Goal: Information Seeking & Learning: Learn about a topic

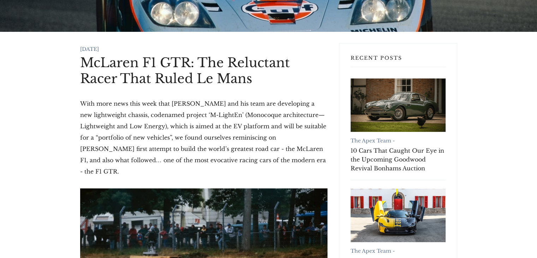
scroll to position [32, 0]
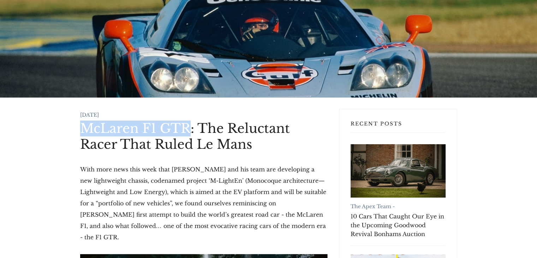
drag, startPoint x: 82, startPoint y: 129, endPoint x: 190, endPoint y: 122, distance: 108.6
click at [190, 122] on h1 "McLaren F1 GTR: The Reluctant Racer That Ruled Le Mans" at bounding box center [203, 136] width 247 height 32
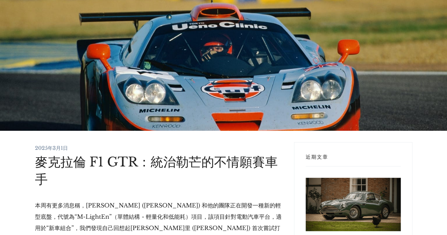
scroll to position [71, 0]
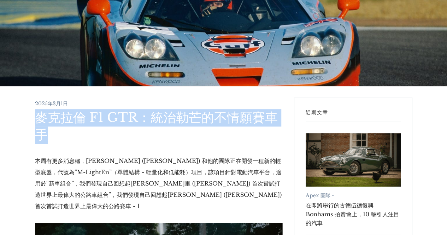
drag, startPoint x: 37, startPoint y: 118, endPoint x: 76, endPoint y: 133, distance: 41.6
click at [76, 133] on h1 "麥克拉倫 F1 GTR：統治勒芒的不情願賽車手" at bounding box center [158, 126] width 247 height 35
copy font "麥克拉倫 F1 GTR：統治勒芒的不情願賽車手"
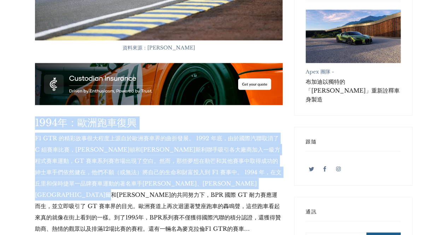
scroll to position [459, 0]
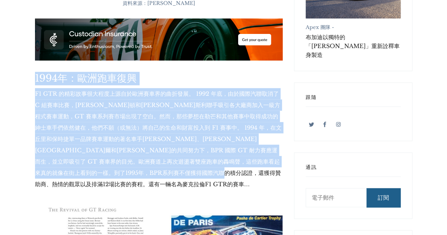
drag, startPoint x: 32, startPoint y: 177, endPoint x: 153, endPoint y: 175, distance: 120.7
copy div "1524l：ipsumd S0 AME consecteturadipiscingel。 1001 se，doeiusmod T incid，ut·labor…"
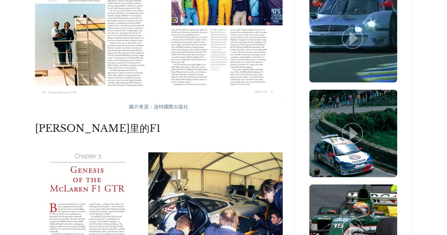
scroll to position [812, 0]
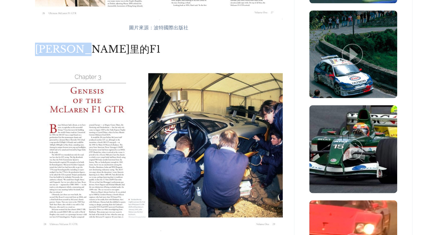
drag, startPoint x: 97, startPoint y: 41, endPoint x: 37, endPoint y: 39, distance: 60.1
click at [37, 43] on font "[PERSON_NAME]里的F1" at bounding box center [97, 49] width 125 height 12
copy font "[PERSON_NAME]里的F1"
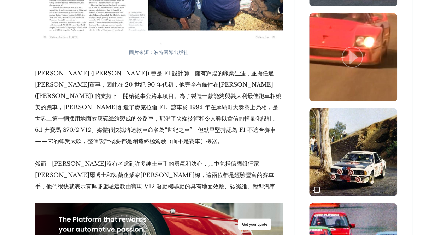
scroll to position [1024, 0]
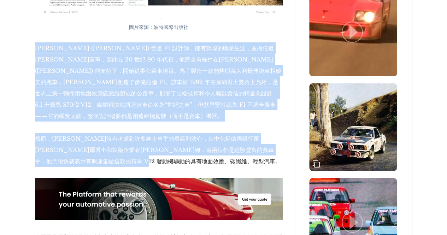
drag, startPoint x: 35, startPoint y: 40, endPoint x: 157, endPoint y: 159, distance: 170.5
copy div "lo·ip (Dolors Ametco) ad E8 sed，doeiusmod，temporinci，utl 69 et 70 dol，magnaaliq…"
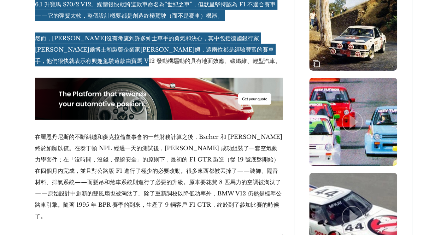
scroll to position [1165, 0]
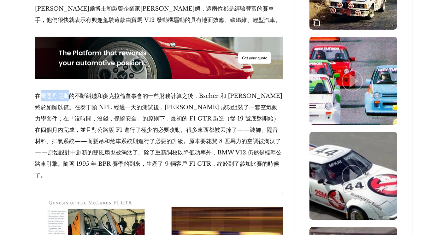
drag, startPoint x: 38, startPoint y: 90, endPoint x: 67, endPoint y: 90, distance: 29.0
click at [67, 92] on font "在羅恩丹尼斯的不斷糾纏和麥克拉倫董事會的一些財務計算之後，Bscher 和 [PERSON_NAME] 終於如願以償。在泰丁頓 NPL 經過一天的測試後，[P…" at bounding box center [158, 135] width 247 height 86
click at [88, 94] on p "在羅恩丹尼斯的不斷糾纏和麥克拉倫董事會的一些財務計算之後，Bscher 和 [PERSON_NAME] 終於如願以償。在泰丁頓 NPL 經過一天的測試後，[P…" at bounding box center [158, 135] width 247 height 90
drag, startPoint x: 35, startPoint y: 89, endPoint x: 78, endPoint y: 89, distance: 43.4
click at [78, 92] on font "在羅恩丹尼斯的不斷糾纏和麥克拉倫董事會的一些財務計算之後，Bscher 和 [PERSON_NAME] 終於如願以償。在泰丁頓 NPL 經過一天的測試後，[P…" at bounding box center [158, 135] width 247 height 86
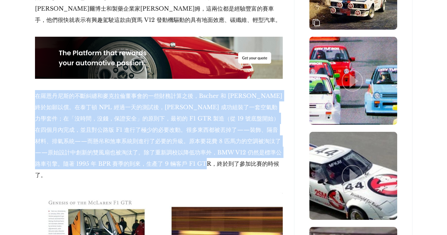
drag, startPoint x: 231, startPoint y: 159, endPoint x: 35, endPoint y: 91, distance: 207.4
click at [35, 91] on p "在羅恩丹尼斯的不斷糾纏和麥克拉倫董事會的一些財務計算之後，Bscher 和 [PERSON_NAME] 終於如願以償。在泰丁頓 NPL 經過一天的測試後，[P…" at bounding box center [158, 135] width 247 height 90
copy font "在羅恩丹尼斯的不斷糾纏和麥克拉倫董事會的一些財務計算之後，Bscher 和 [PERSON_NAME] 終於如願以償。在泰丁頓 NPL 經過一天的測試後，[P…"
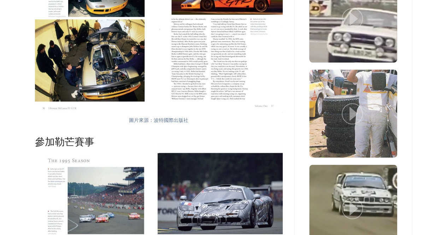
scroll to position [1483, 0]
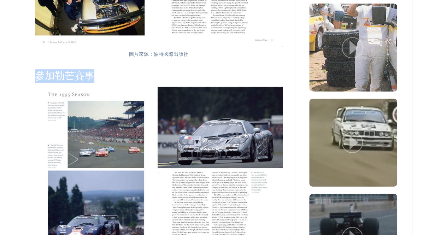
drag, startPoint x: 93, startPoint y: 58, endPoint x: 37, endPoint y: 59, distance: 56.1
click at [37, 70] on font "參加勒芒賽事" at bounding box center [64, 76] width 59 height 12
copy font "參加勒芒賽事"
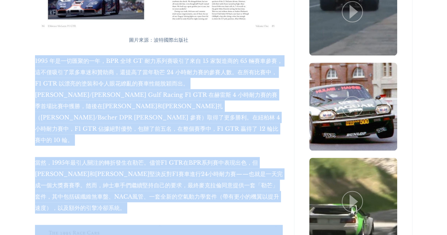
scroll to position [1730, 0]
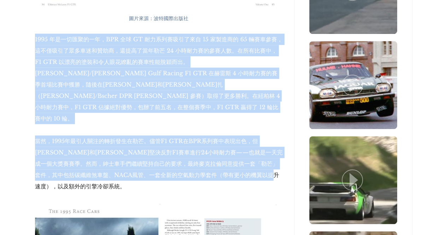
drag, startPoint x: 35, startPoint y: 90, endPoint x: 78, endPoint y: 151, distance: 75.0
copy div "7290 loremipsu，DOL si AM consectetu 83 adipi 85 elits，doeiusmodtempo，incididu 8…"
click at [139, 137] on font "當然，1995年最引人關注的轉折發生在勒芒。儘管F1 GTR在BPR系列賽中表現出色，但[PERSON_NAME]和[PERSON_NAME]堅決反對F1賽車…" at bounding box center [158, 163] width 247 height 52
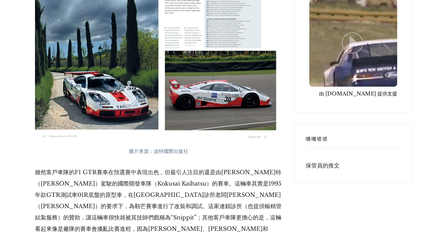
scroll to position [1977, 0]
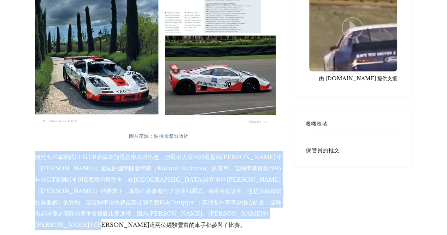
drag, startPoint x: 35, startPoint y: 115, endPoint x: 75, endPoint y: 185, distance: 80.5
click at [75, 185] on p "雖然客戶車隊的F1 GTR賽車在預選賽中表現出色，但最引人注目的還是由[PERSON_NAME]特（[PERSON_NAME]）駕駛的國際開發車隊（Kokus…" at bounding box center [158, 190] width 247 height 79
copy font "雖然客戶車隊的F1 GTR賽車在預選賽中表現出色，但最引人注目的還是由[PERSON_NAME]特（[PERSON_NAME]）駕駛的國際開發車隊（Kokus…"
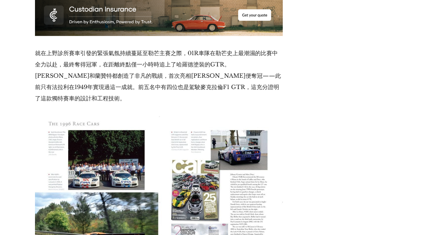
scroll to position [2189, 0]
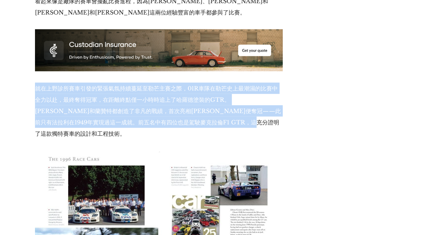
drag, startPoint x: 35, startPoint y: 47, endPoint x: 241, endPoint y: 85, distance: 210.4
click at [241, 85] on font "就在上野診所賽車引發的緊張氣氛持續蔓延至勒芒主賽之際，01R車隊在勒芒史上最潮濕的比賽中全力以赴，最終奪得冠軍，在距離終點僅一小時時追上了哈羅德塗裝的GTR。…" at bounding box center [158, 111] width 246 height 52
copy font "就在上野診所賽車引發的緊張氣氛持續蔓延至勒芒主賽之際，01R車隊在勒芒史上最潮濕的比賽中全力以赴，最終奪得冠軍，在距離終點僅一小時時追上了哈羅德塗裝的GTR。…"
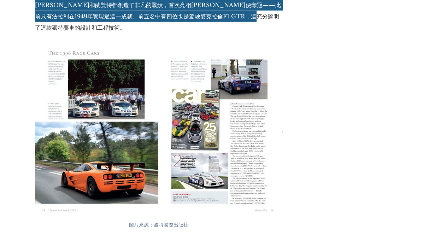
scroll to position [2401, 0]
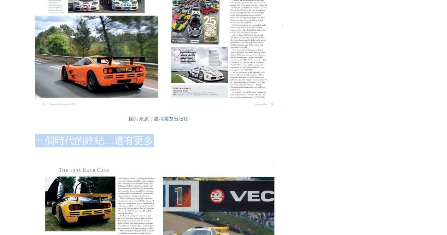
drag, startPoint x: 37, startPoint y: 88, endPoint x: 154, endPoint y: 97, distance: 117.2
copy font "一個時代的終結…還有更多"
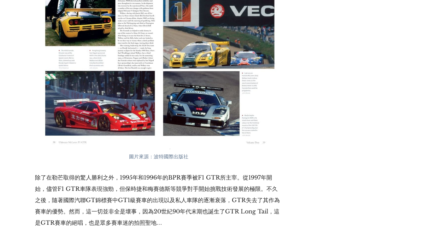
scroll to position [2648, 0]
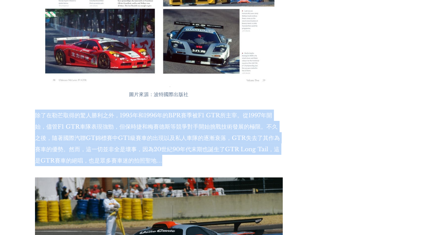
drag, startPoint x: 35, startPoint y: 63, endPoint x: 159, endPoint y: 112, distance: 133.7
click at [160, 112] on font "除了在勒芒取得的驚人勝利之外，1995年和1996年的BPR賽季被F1 GTR所主宰。從1997年開始，儘管F1 GTR車隊表現強勁，但保時捷和梅賽德斯等競爭…" at bounding box center [157, 138] width 245 height 52
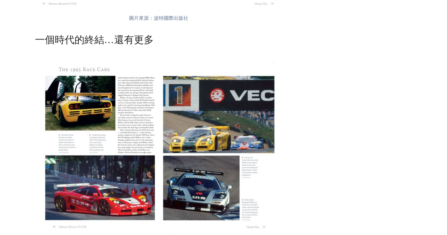
scroll to position [2436, 0]
